Goal: Contribute content

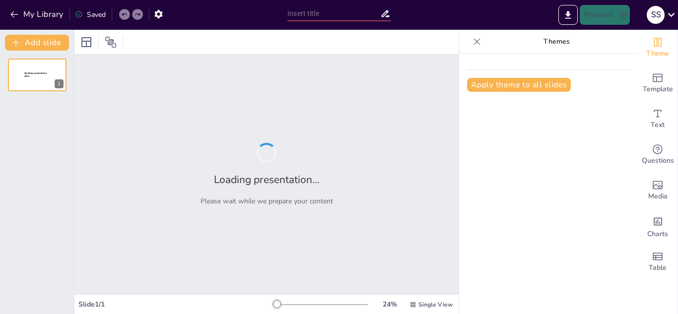
type input "Navigating Neurological Emergencies: A Case Study on Left MCA Infarct"
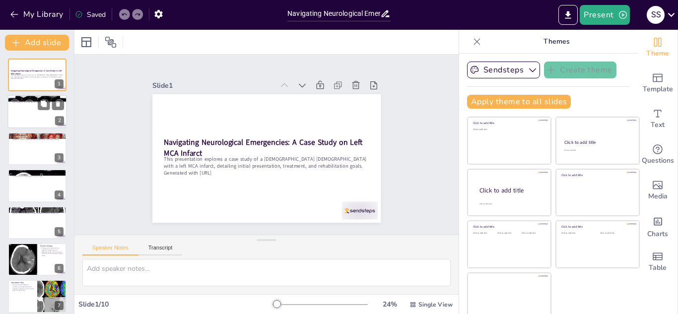
click at [45, 110] on div at bounding box center [37, 112] width 60 height 34
type textarea "This case is particularly relevant as it exemplifies a common scenario faced in…"
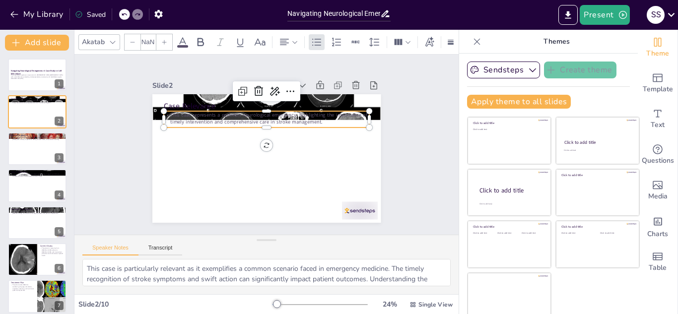
type input "32"
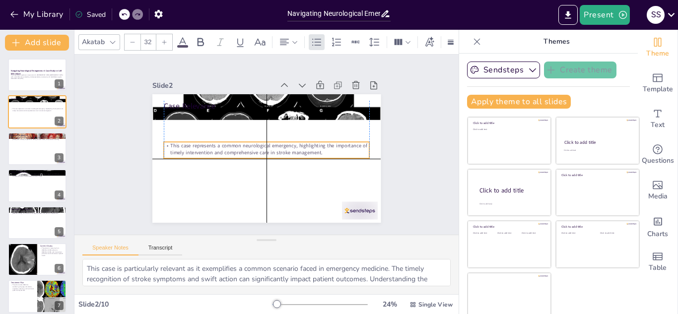
drag, startPoint x: 248, startPoint y: 114, endPoint x: 251, endPoint y: 143, distance: 29.9
click at [251, 143] on p "This case represents a common neurological emergency, highlighting the importan…" at bounding box center [265, 148] width 194 height 97
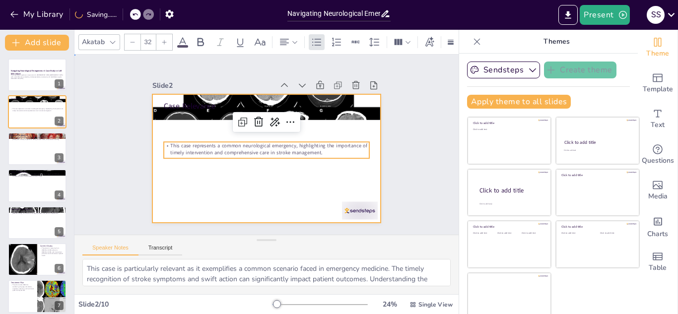
click at [238, 177] on div at bounding box center [261, 157] width 261 height 210
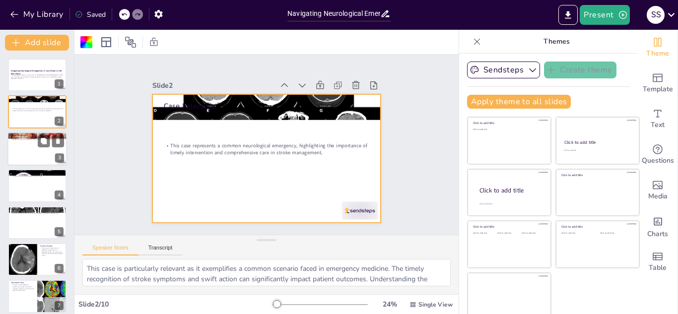
click at [26, 159] on div at bounding box center [37, 149] width 60 height 34
type textarea "The patient's background is crucial for understanding his risk factors and the …"
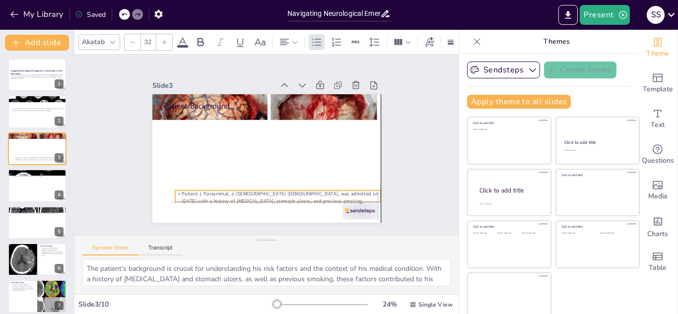
drag, startPoint x: 211, startPoint y: 112, endPoint x: 219, endPoint y: 193, distance: 81.3
click at [219, 193] on p "Patient L Parasmmal, a [DEMOGRAPHIC_DATA] [DEMOGRAPHIC_DATA], was admitted on […" at bounding box center [267, 198] width 204 height 57
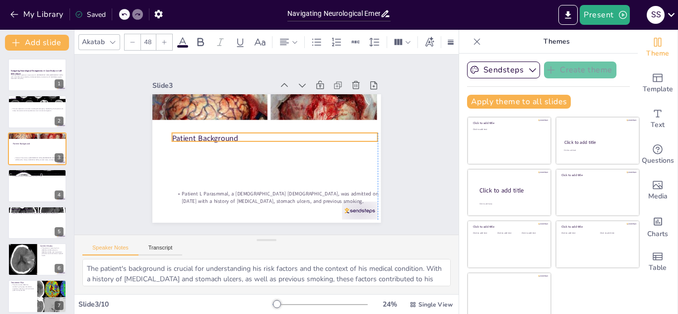
drag, startPoint x: 204, startPoint y: 103, endPoint x: 209, endPoint y: 135, distance: 32.6
click at [209, 135] on p "Patient Background" at bounding box center [275, 140] width 203 height 53
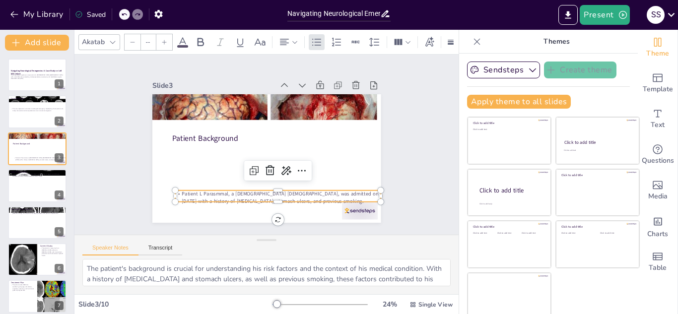
type input "32"
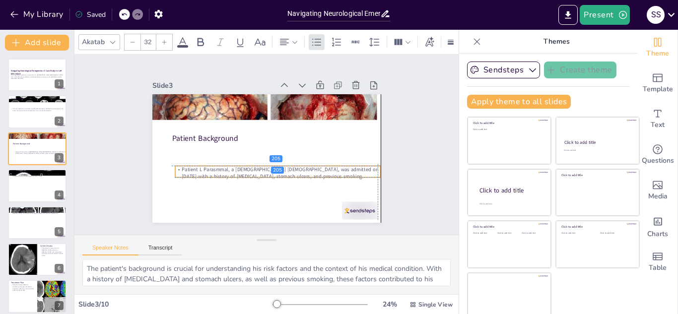
drag, startPoint x: 241, startPoint y: 193, endPoint x: 241, endPoint y: 167, distance: 26.3
click at [241, 167] on p "Patient L Parasmmal, a [DEMOGRAPHIC_DATA] [DEMOGRAPHIC_DATA], was admitted on […" at bounding box center [237, 153] width 36 height 206
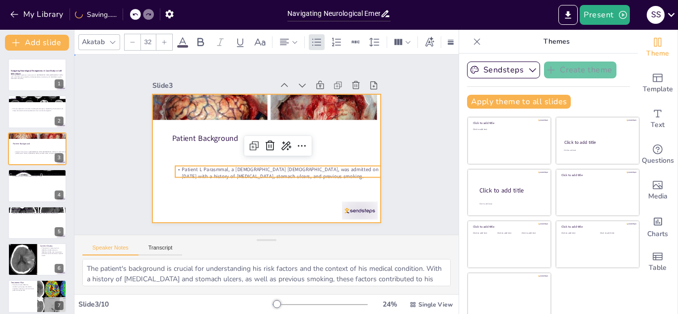
click at [237, 203] on div at bounding box center [261, 158] width 257 height 193
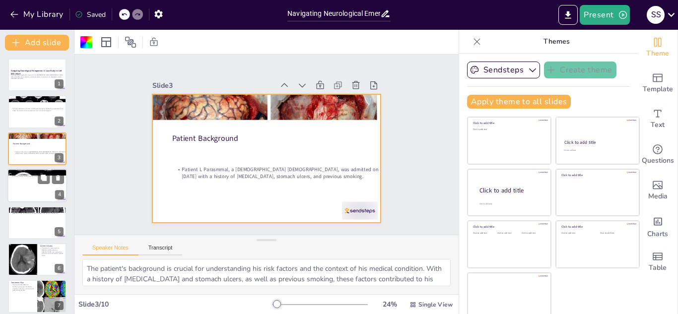
click at [39, 189] on div at bounding box center [37, 186] width 60 height 34
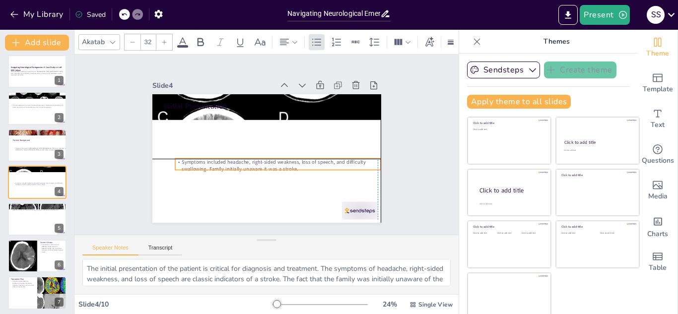
drag, startPoint x: 227, startPoint y: 110, endPoint x: 237, endPoint y: 163, distance: 53.5
click at [237, 163] on p "Symptoms included headache, right-sided weakness, loss of speech, and difficult…" at bounding box center [256, 166] width 133 height 175
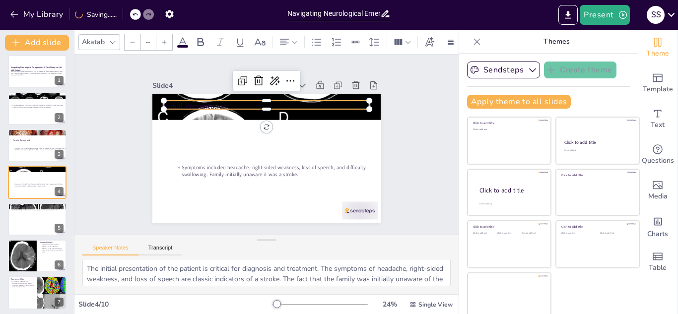
type input "48"
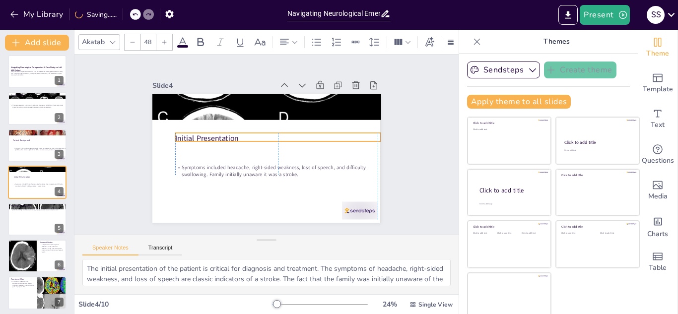
drag, startPoint x: 225, startPoint y: 100, endPoint x: 234, endPoint y: 132, distance: 33.5
click at [234, 132] on p "Initial Presentation" at bounding box center [279, 142] width 199 height 74
